Goal: Contribute content

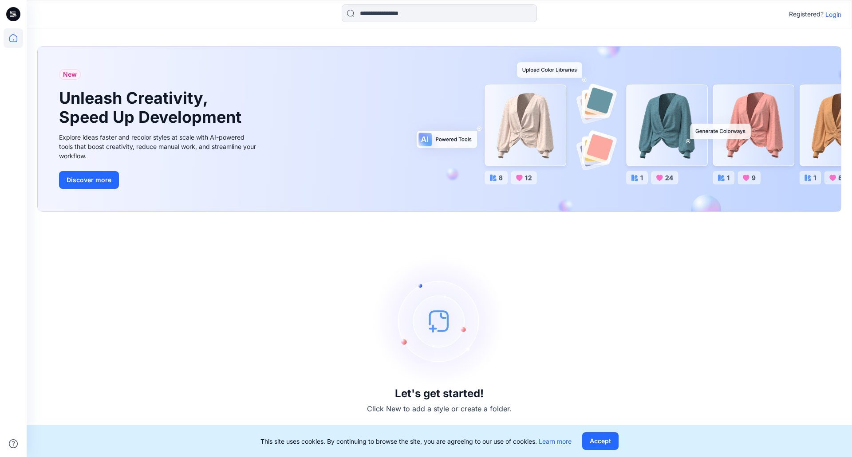
click at [836, 12] on p "Login" at bounding box center [833, 14] width 16 height 9
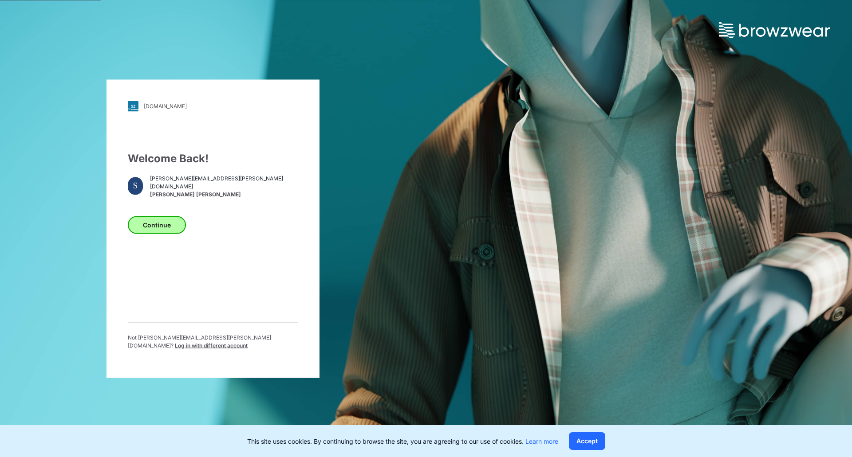
drag, startPoint x: 162, startPoint y: 216, endPoint x: 179, endPoint y: 229, distance: 20.9
click at [162, 216] on div "Continue" at bounding box center [213, 222] width 170 height 21
click at [177, 230] on button "Continue" at bounding box center [157, 225] width 58 height 18
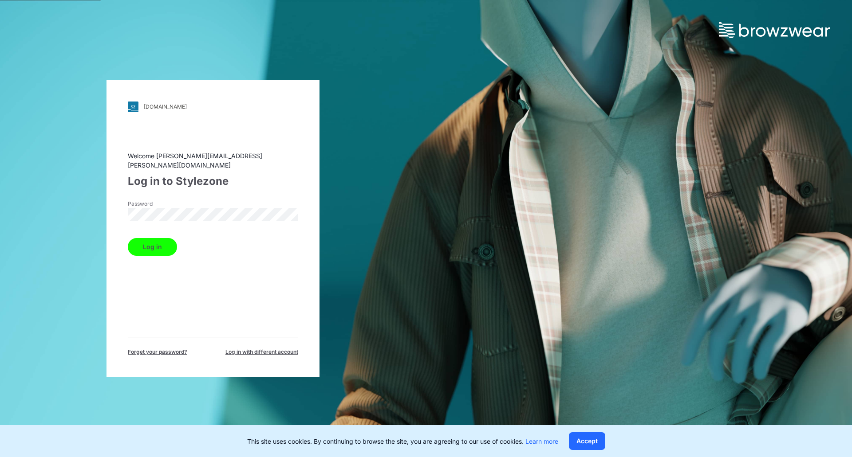
click at [156, 246] on button "Log in" at bounding box center [152, 247] width 49 height 18
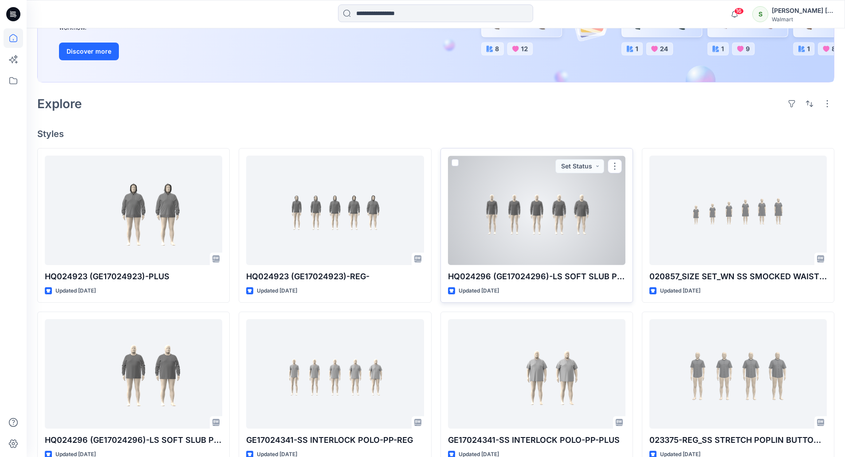
scroll to position [177, 0]
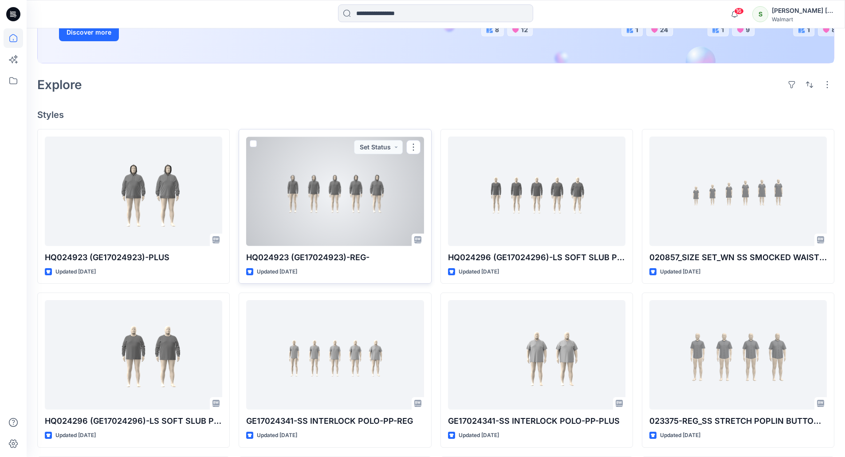
click at [335, 209] on div at bounding box center [334, 192] width 177 height 110
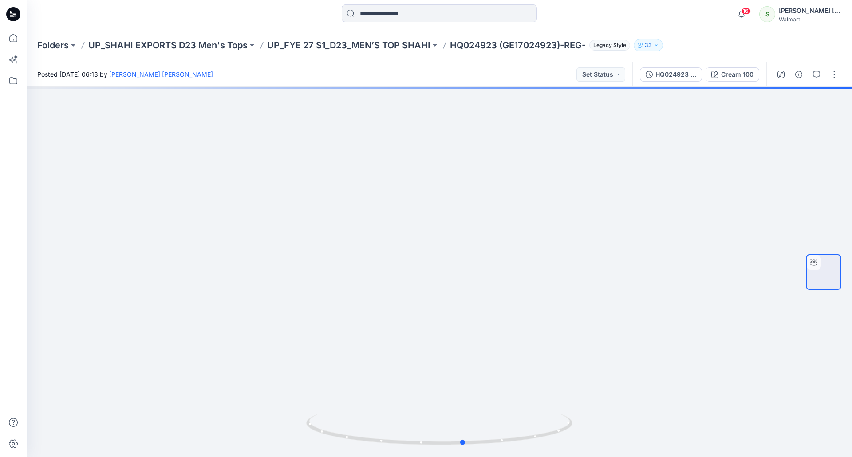
drag, startPoint x: 414, startPoint y: 444, endPoint x: 212, endPoint y: 67, distance: 427.6
click at [438, 420] on icon at bounding box center [440, 430] width 268 height 33
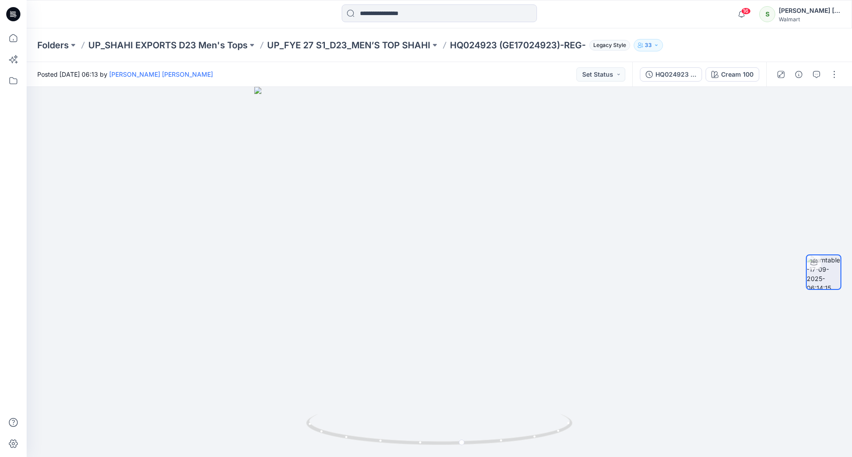
click at [16, 15] on icon at bounding box center [15, 14] width 4 height 0
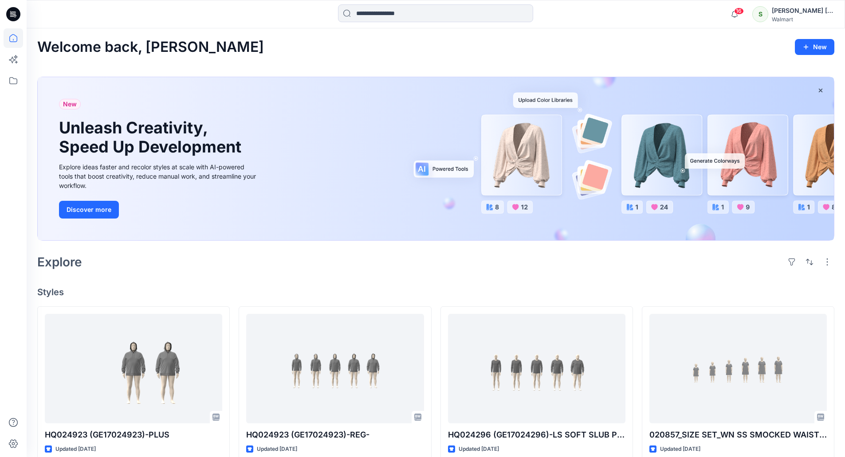
click at [381, 268] on div "Explore" at bounding box center [435, 261] width 797 height 21
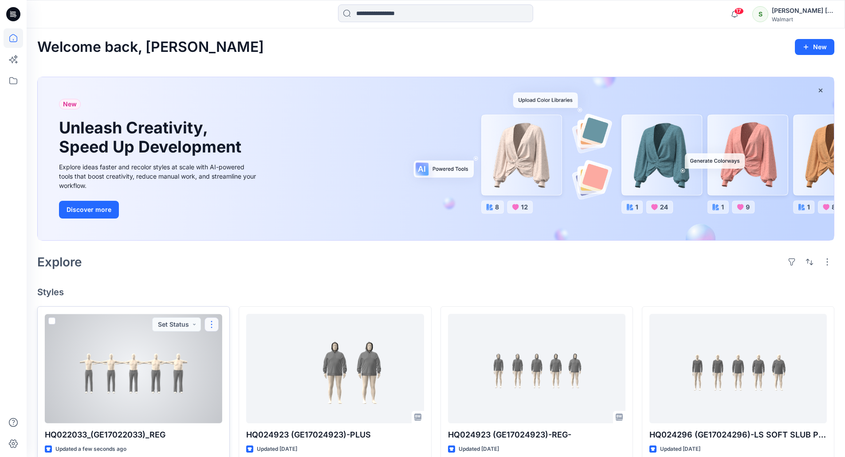
click at [212, 323] on button "button" at bounding box center [211, 325] width 14 height 14
click at [228, 342] on p "Edit" at bounding box center [227, 345] width 11 height 9
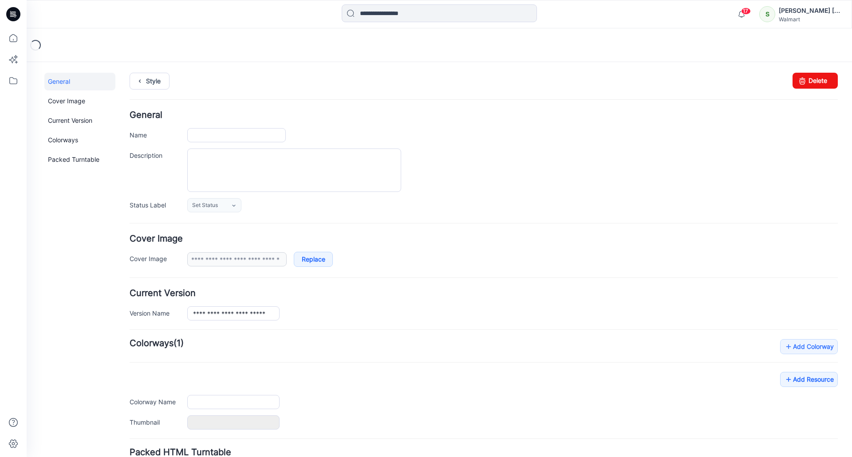
type input "**********"
type input "********"
type input "**********"
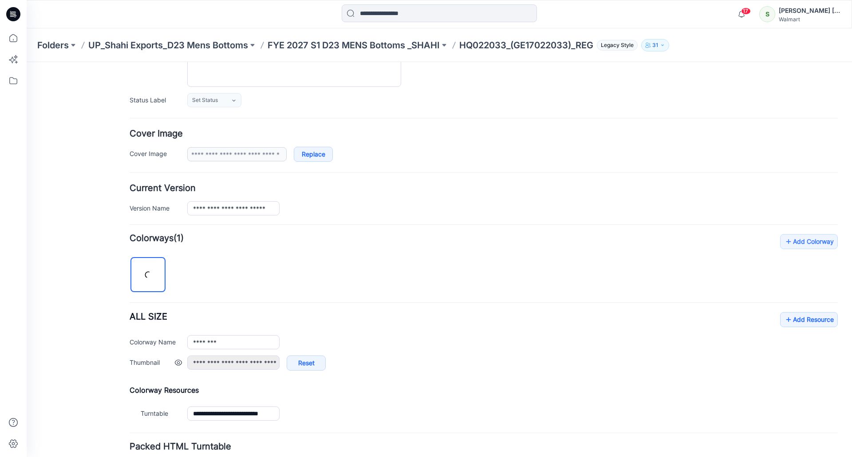
scroll to position [173, 0]
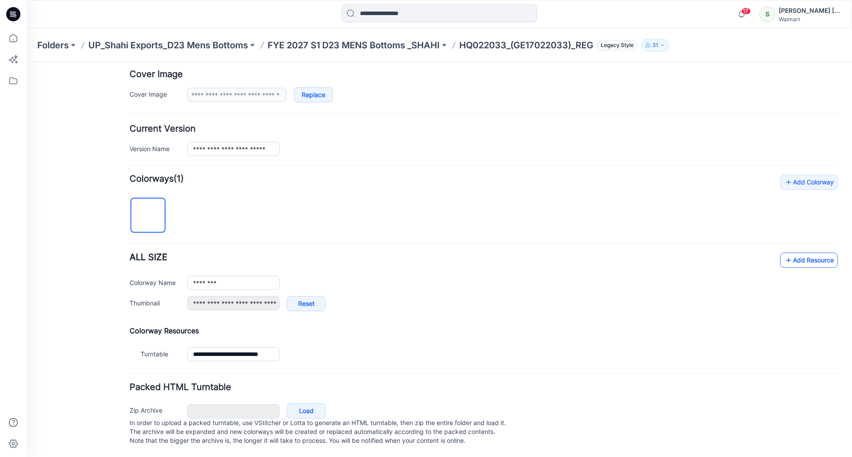
click at [797, 253] on link "Add Resource" at bounding box center [809, 260] width 58 height 15
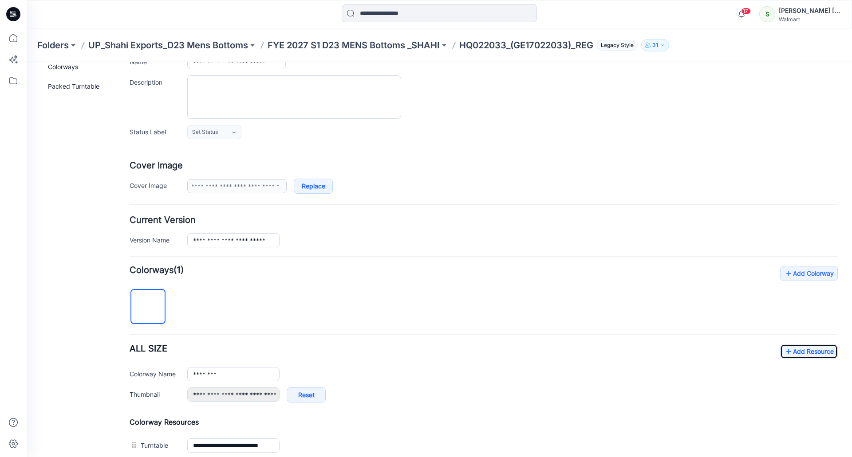
scroll to position [0, 0]
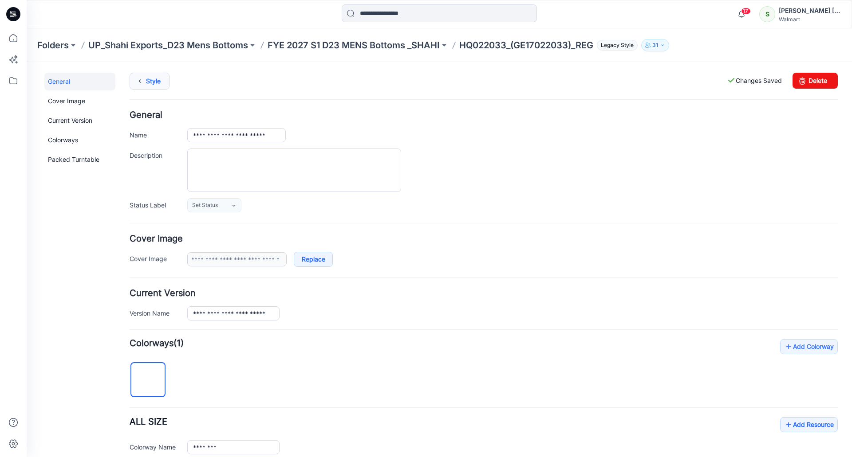
click at [149, 77] on link "Style" at bounding box center [150, 81] width 40 height 17
